Goal: Register for event/course

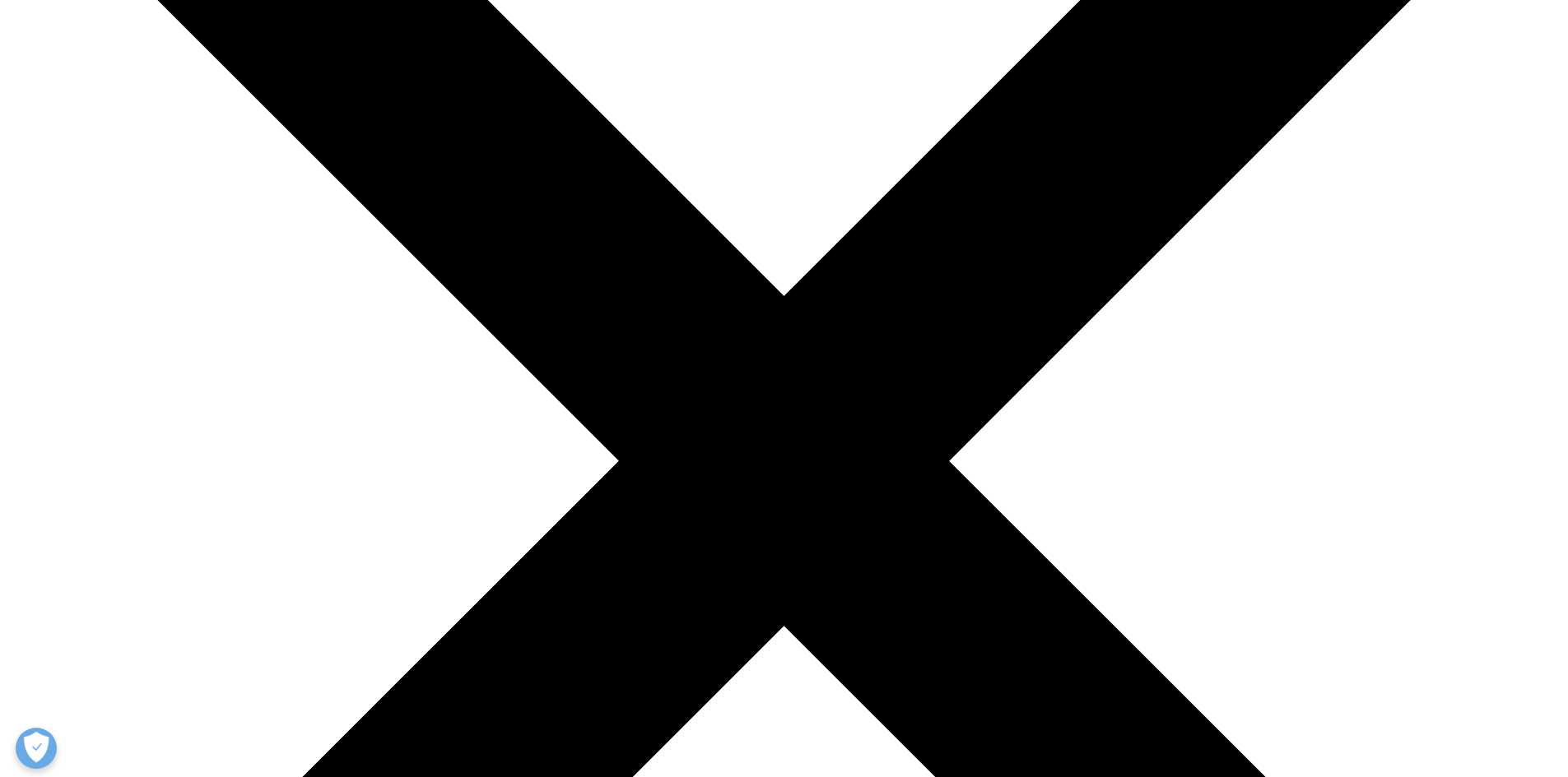
scroll to position [493, 0]
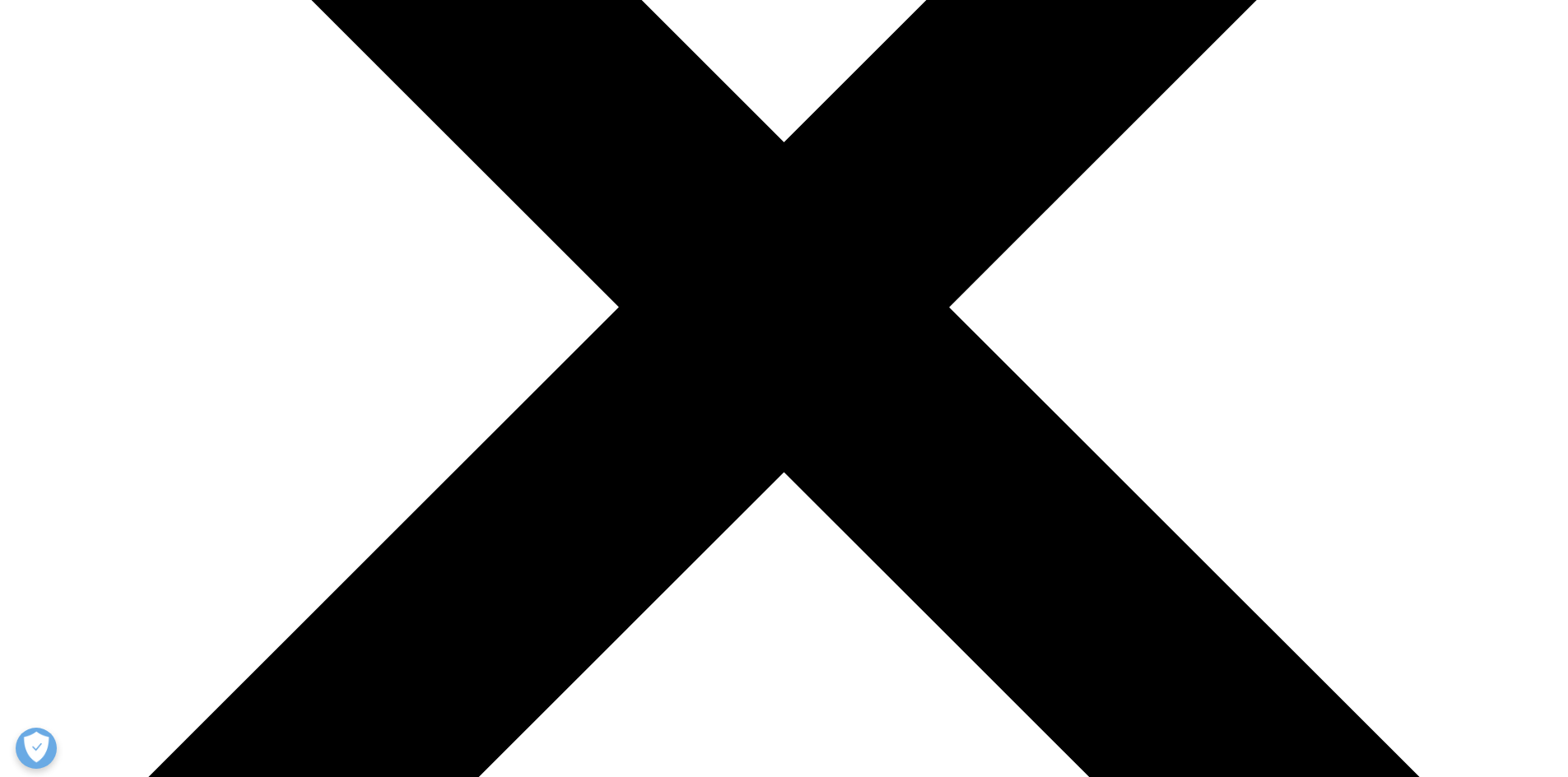
drag, startPoint x: 291, startPoint y: 277, endPoint x: 427, endPoint y: 269, distance: 136.2
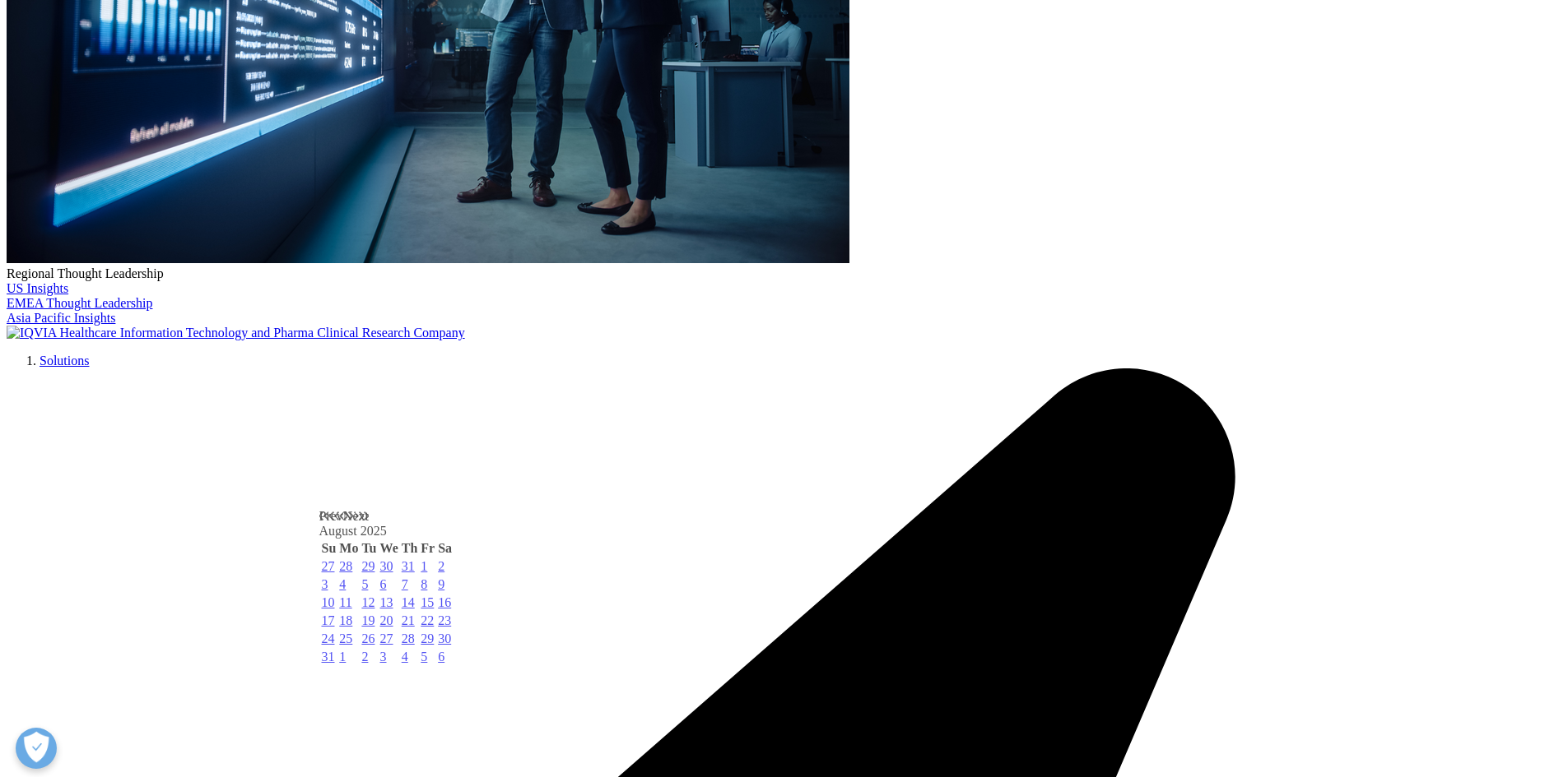
drag, startPoint x: 577, startPoint y: 509, endPoint x: 582, endPoint y: 489, distance: 20.6
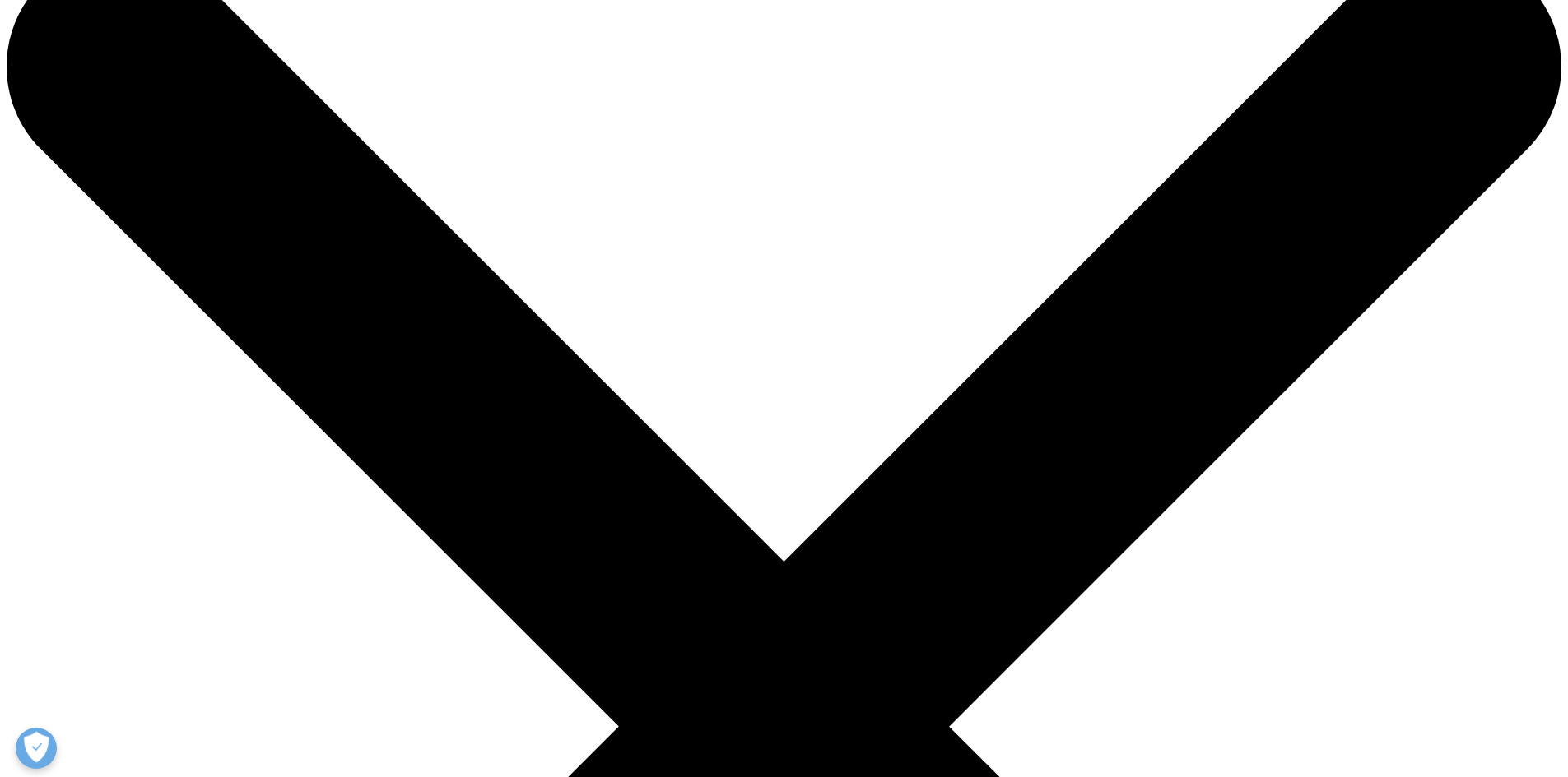
scroll to position [164, 0]
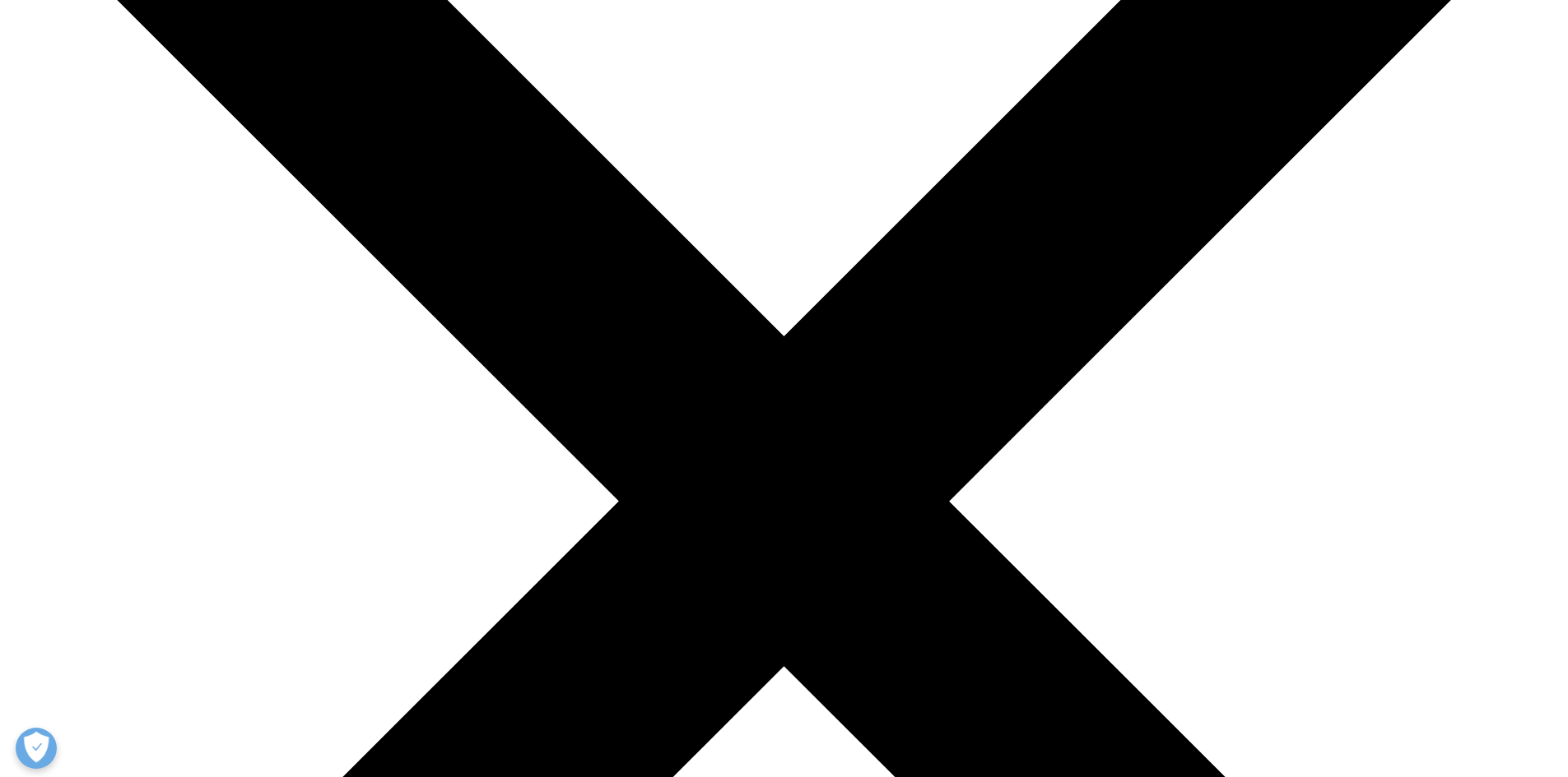
scroll to position [538, 0]
